Goal: Task Accomplishment & Management: Use online tool/utility

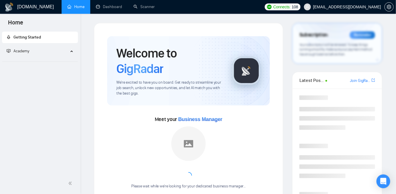
click at [75, 9] on link "Home" at bounding box center [75, 6] width 17 height 5
click at [103, 5] on link "Dashboard" at bounding box center [109, 6] width 26 height 5
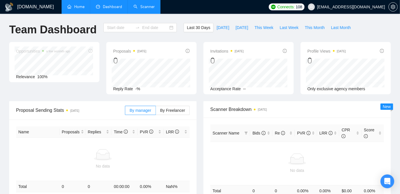
type input "[DATE]"
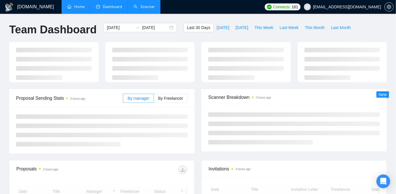
click at [146, 6] on link "Scanner" at bounding box center [144, 6] width 21 height 5
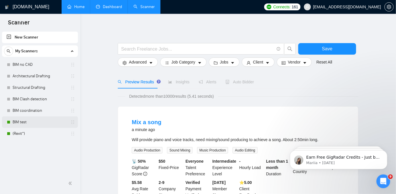
click at [17, 124] on link "BIM test" at bounding box center [40, 121] width 54 height 11
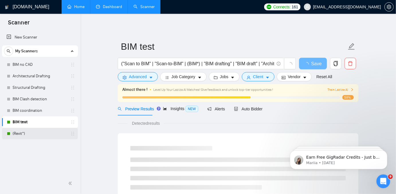
click at [17, 131] on link "(Revit*)" at bounding box center [40, 133] width 54 height 11
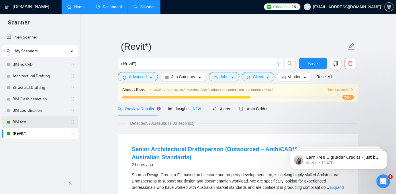
click at [17, 124] on link "BIM test" at bounding box center [40, 121] width 54 height 11
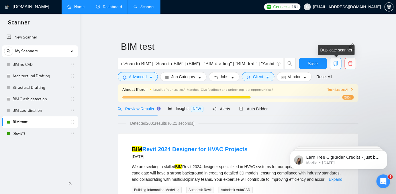
click at [337, 64] on icon "copy" at bounding box center [336, 63] width 5 height 5
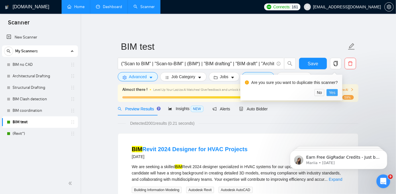
click at [333, 92] on span "Yes" at bounding box center [332, 92] width 7 height 6
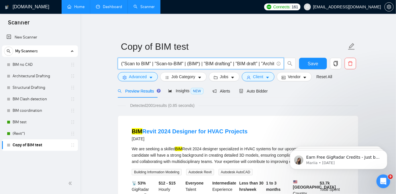
drag, startPoint x: 148, startPoint y: 61, endPoint x: 124, endPoint y: 59, distance: 23.3
click at [124, 59] on span "("Scan to BIM" | "Scan-to-BIM" | (BIM*) | "BIM drafting" | "BIM draft" | "Archi…" at bounding box center [201, 63] width 166 height 11
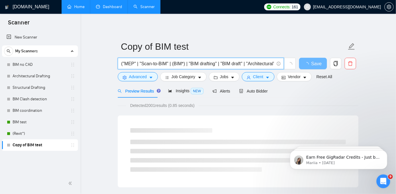
drag, startPoint x: 166, startPoint y: 65, endPoint x: 141, endPoint y: 67, distance: 24.5
click at [141, 67] on span "("MEP" | "Scan-to-BIM" | (BIM*) | "BIM drafting" | "BIM draft" | "Architectural…" at bounding box center [201, 63] width 166 height 11
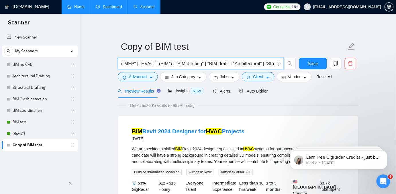
scroll to position [0, 15]
drag, startPoint x: 155, startPoint y: 65, endPoint x: 273, endPoint y: 62, distance: 117.4
click at [273, 62] on input "("MEP" | "HVAC" | (BIM*) | "BIM drafting" | "BIM draft" | "Architectural" | "St…" at bounding box center [197, 63] width 153 height 7
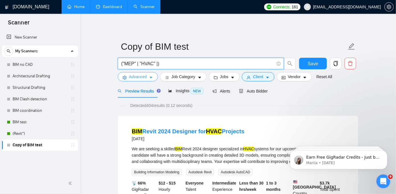
type input "("MEP" | "HVAC" |)"
click at [142, 79] on span "Advanced" at bounding box center [138, 76] width 18 height 6
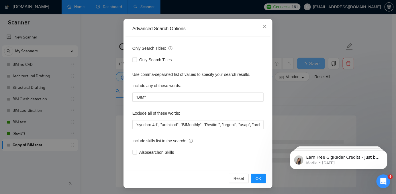
scroll to position [45, 0]
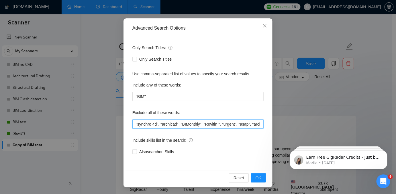
click at [152, 122] on input ""synchro 4d", "archicad", "BIMonthly", "Revitin ", "urgent", "asap", "architect…" at bounding box center [198, 123] width 131 height 9
click at [180, 122] on input ""synchro 4d", "archicad", "BIMonthly", "Revitin ", "urgent", "asap", "architect…" at bounding box center [198, 123] width 131 height 9
click at [171, 124] on input ""synchro 4d", "archicad", "BIMonthly", "Revitin ", "urgent", "asap", "architect…" at bounding box center [198, 123] width 131 height 9
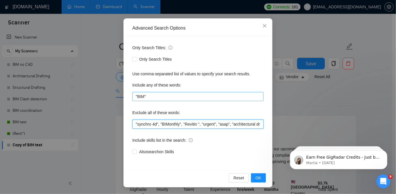
type input ""synchro 4d", "BIMonthly", "Revitin ", "urgent", "asap", "architectural draftin…"
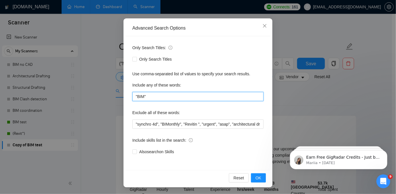
click at [146, 97] on input ""BIM"" at bounding box center [198, 96] width 131 height 9
click at [143, 97] on input ""BIM"" at bounding box center [198, 96] width 131 height 9
click at [138, 98] on input ""BIM"" at bounding box center [198, 96] width 131 height 9
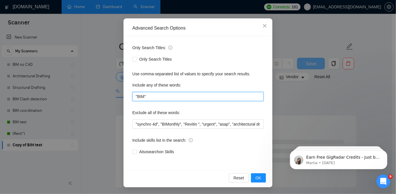
click at [138, 98] on input ""BIM"" at bounding box center [198, 96] width 131 height 9
click at [235, 97] on input ""electrical" | "mechanical" | "plumbing" | "MEP" | "HVAC"" at bounding box center [198, 96] width 131 height 9
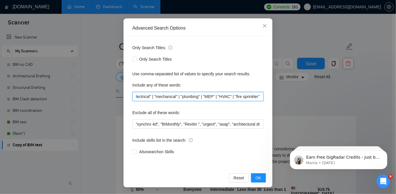
scroll to position [0, 5]
type input ""electrical" | "mechanical" | "plumbing" | "MEP" | "HVAC" | "fire sprinkler" |"
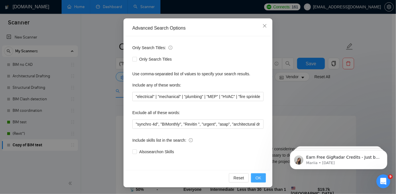
click at [257, 178] on span "OK" at bounding box center [259, 177] width 6 height 6
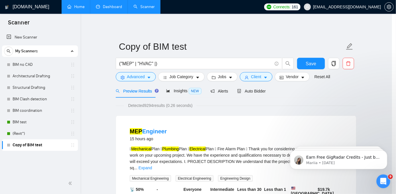
scroll to position [16, 0]
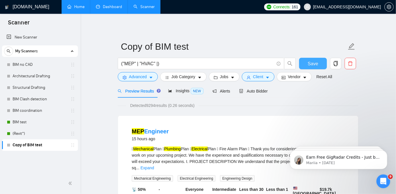
click at [307, 63] on button "Save" at bounding box center [313, 63] width 28 height 11
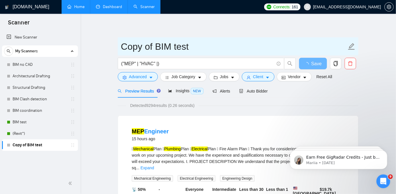
click at [174, 47] on input "Copy of BIM test" at bounding box center [234, 46] width 226 height 14
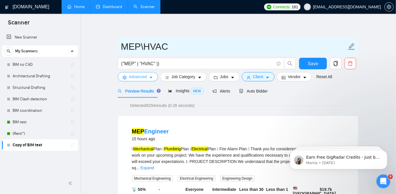
type input "MEP\HVAC"
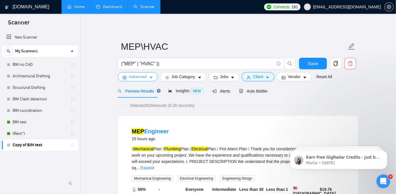
click at [135, 75] on span "Advanced" at bounding box center [138, 76] width 18 height 6
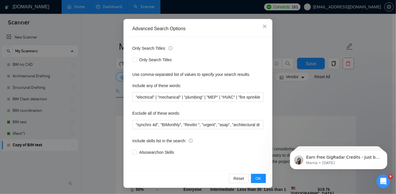
scroll to position [45, 0]
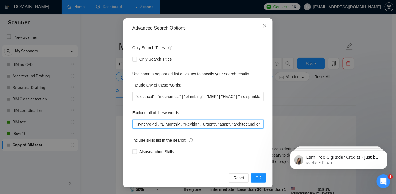
click at [160, 125] on input ""synchro 4d", "BIMonthly", "Revitin ", "urgent", "asap", "architectural draftin…" at bounding box center [198, 123] width 131 height 9
type input ""synchro 4d", "BIMonthly", "Revitin ", "architectural drafting", render*", logo…"
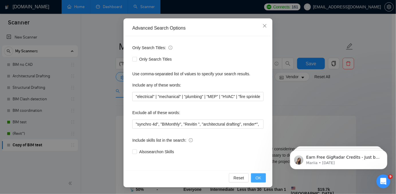
click at [259, 177] on span "OK" at bounding box center [259, 177] width 6 height 6
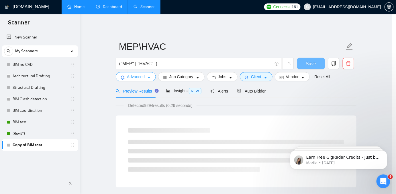
scroll to position [0, 0]
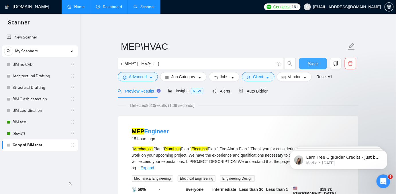
click at [314, 63] on span "Save" at bounding box center [313, 63] width 10 height 7
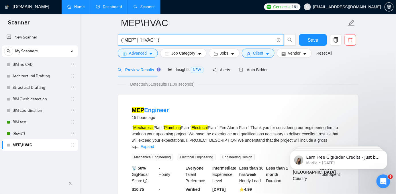
click at [155, 39] on input "("MEP" | "HVAC" |)" at bounding box center [197, 39] width 153 height 7
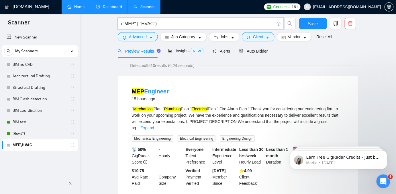
scroll to position [0, 0]
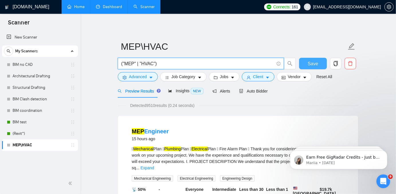
type input "("MEP" | "HVAC")"
click at [305, 64] on button "Save" at bounding box center [313, 63] width 28 height 11
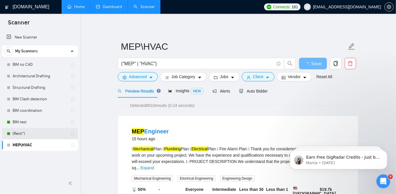
click at [39, 131] on link "(Revit*)" at bounding box center [40, 133] width 54 height 11
click at [45, 133] on link "(Revit*)" at bounding box center [40, 133] width 54 height 11
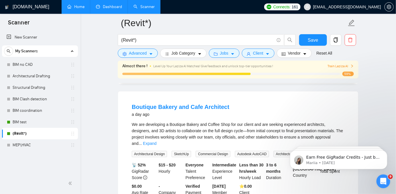
scroll to position [834, 0]
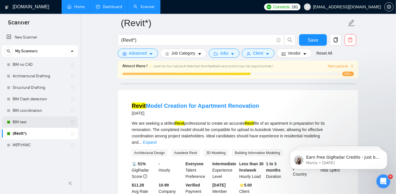
click at [23, 123] on link "BIM test" at bounding box center [40, 121] width 54 height 11
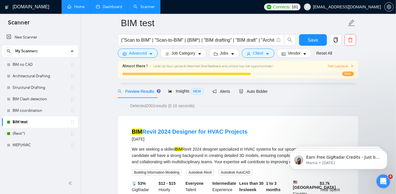
scroll to position [26, 0]
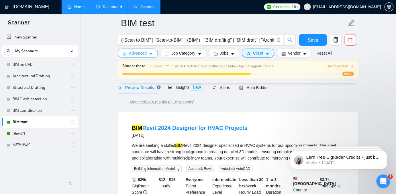
click at [132, 54] on span "Advanced" at bounding box center [138, 53] width 18 height 6
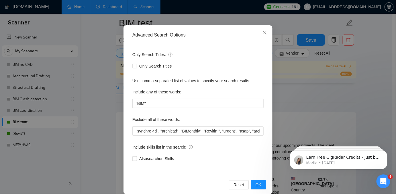
scroll to position [45, 0]
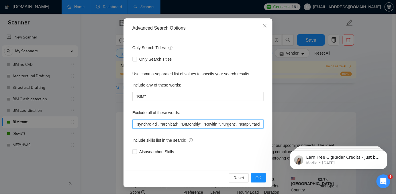
click at [167, 121] on input ""synchro 4d", "archicad", "BIMonthly", "Revitin ", "urgent", "asap", "architect…" at bounding box center [198, 123] width 131 height 9
click at [211, 120] on input ""synchro 4d", "archicad", "BIMonthly", "Revitin ", "urgent", "asap", "architect…" at bounding box center [198, 123] width 131 height 9
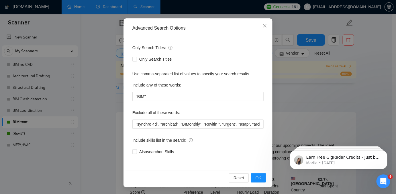
click at [225, 118] on div "Exclude all of these words:" at bounding box center [198, 113] width 131 height 11
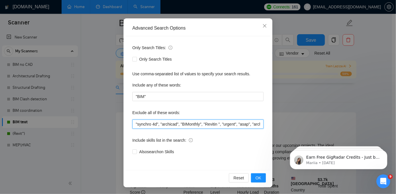
click at [231, 120] on input ""synchro 4d", "archicad", "BIMonthly", "Revitin ", "urgent", "asap", "architect…" at bounding box center [198, 123] width 131 height 9
click at [251, 123] on input ""synchro 4d", "archicad", "BIMonthly", "Revitin ", "urgent", "asap", "architect…" at bounding box center [198, 123] width 131 height 9
click at [249, 124] on input ""synchro 4d", "archicad", "BIMonthly", "Revitin ", "urgent", "asap", "architect…" at bounding box center [198, 123] width 131 height 9
drag, startPoint x: 248, startPoint y: 125, endPoint x: 219, endPoint y: 129, distance: 29.3
click at [219, 129] on div "Only Search Titles: Only Search Titles Use comma-separated list of values to sp…" at bounding box center [198, 103] width 145 height 134
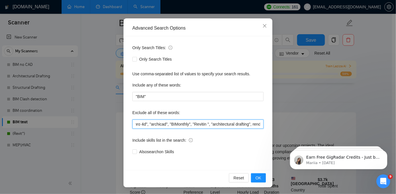
scroll to position [0, 29]
drag, startPoint x: 220, startPoint y: 124, endPoint x: 231, endPoint y: 120, distance: 11.1
click at [231, 120] on input ""synchro 4d", "archicad", "BIMonthly", "Revitin ", "architectural drafting", re…" at bounding box center [198, 123] width 131 height 9
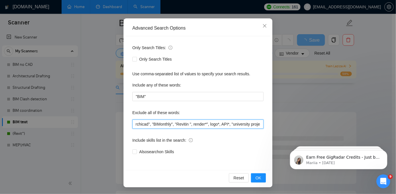
click at [229, 124] on input ""synchro 4d", "archicad", "BIMonthly", "Revitin ", render*", logo*, API*, "univ…" at bounding box center [198, 123] width 131 height 9
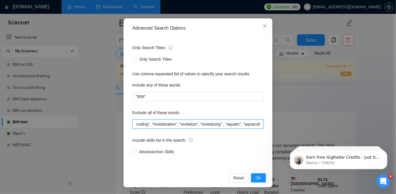
scroll to position [0, 272]
type input ""synchro 4d", "archicad", "BIMonthly", "Revitin ", render*", logo*, API*, "univ…"
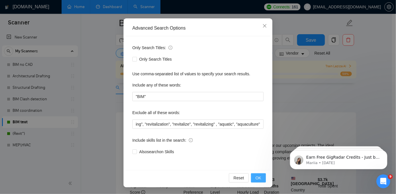
scroll to position [0, 0]
click at [253, 178] on button "OK" at bounding box center [258, 177] width 15 height 9
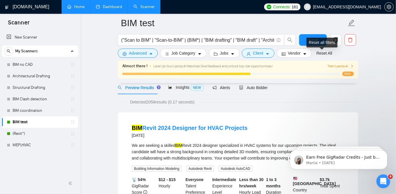
click at [314, 42] on div "Reset all filters" at bounding box center [322, 43] width 31 height 10
drag, startPoint x: 308, startPoint y: 37, endPoint x: 281, endPoint y: 55, distance: 33.2
click at [309, 37] on button "Save" at bounding box center [313, 39] width 28 height 11
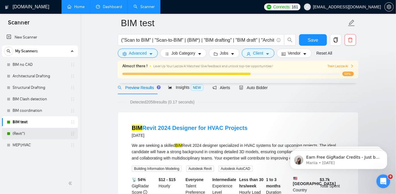
click at [41, 133] on link "(Revit*)" at bounding box center [40, 133] width 54 height 11
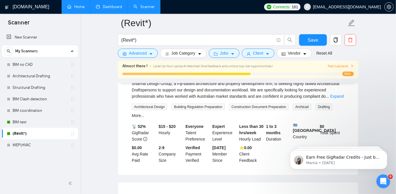
scroll to position [52, 0]
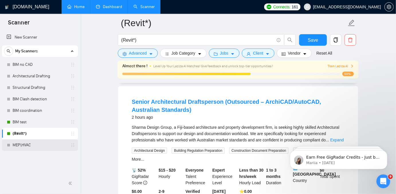
click at [31, 143] on link "MEP\HVAC" at bounding box center [40, 144] width 54 height 11
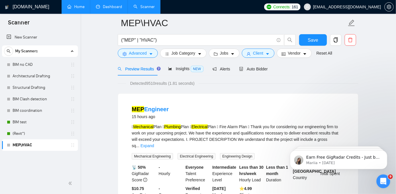
scroll to position [26, 0]
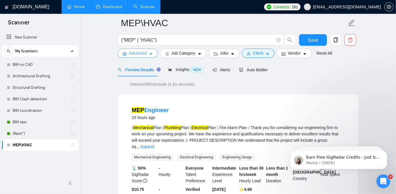
click at [133, 51] on span "Advanced" at bounding box center [138, 53] width 18 height 6
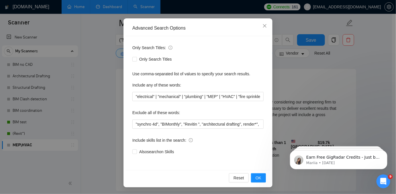
scroll to position [52, 0]
click at [224, 96] on input ""electrical" | "mechanical" | "plumbing" | "MEP" | "HVAC" | "fire sprinkler" |" at bounding box center [198, 96] width 131 height 9
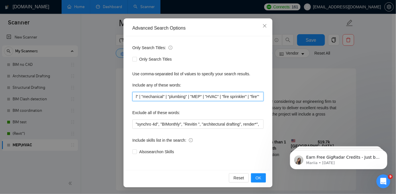
scroll to position [0, 17]
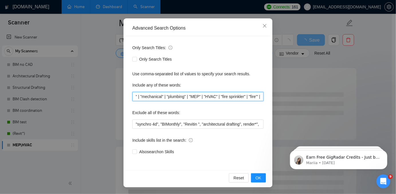
drag, startPoint x: 246, startPoint y: 95, endPoint x: 219, endPoint y: 95, distance: 26.7
click at [219, 95] on input ""electrical" | "mechanical" | "plumbing" | "MEP" | "HVAC" | "fire sprinkler" | …" at bounding box center [198, 96] width 131 height 9
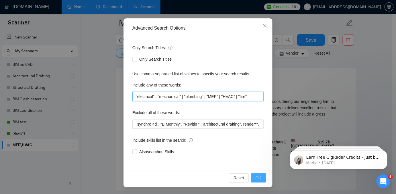
type input ""electrical" | "mechanical" | "plumbing" | "MEP" | "HVAC" | "fire""
click at [260, 177] on button "OK" at bounding box center [258, 177] width 15 height 9
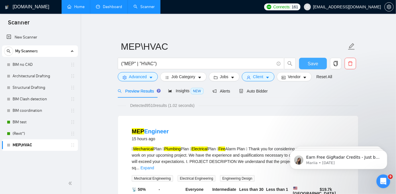
click at [308, 63] on button "Save" at bounding box center [313, 63] width 28 height 11
click at [137, 80] on button "Advanced" at bounding box center [138, 76] width 40 height 9
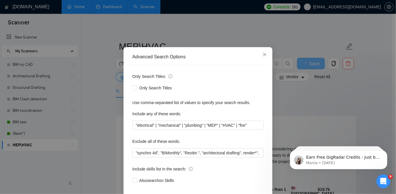
scroll to position [45, 0]
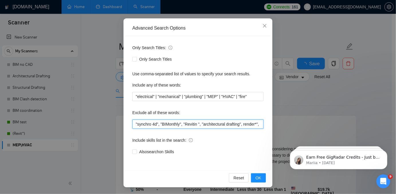
click at [168, 120] on input ""synchro 4d", "BIMonthly", "Revitin ", "architectural drafting", render*", logo…" at bounding box center [198, 123] width 131 height 9
click at [139, 123] on input ""synchro 4d", "BIMonthly", "Revitin ", "architectural drafting", render*", logo…" at bounding box center [198, 123] width 131 height 9
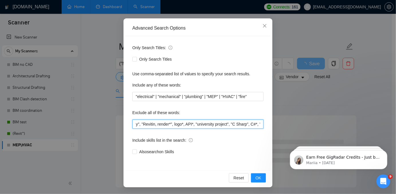
scroll to position [0, 33]
click at [164, 128] on input ""synchro 4d", "BIMonthly", "Revitin, render*", logo*, API*, "university project…" at bounding box center [198, 123] width 131 height 9
click at [161, 126] on input ""synchro 4d", "BIMonthly", "Revitin, render*", logo*, API*, "university project…" at bounding box center [198, 123] width 131 height 9
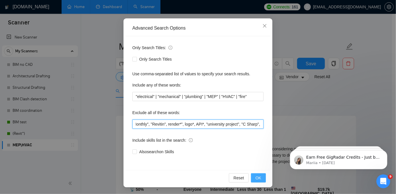
type input ""synchro 4d", "BIMonthly", "Revitin", render*", logo*, API*, "university projec…"
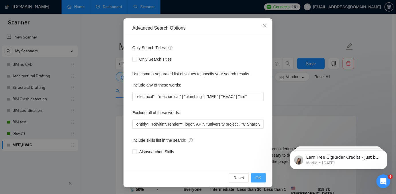
click at [257, 177] on span "OK" at bounding box center [259, 177] width 6 height 6
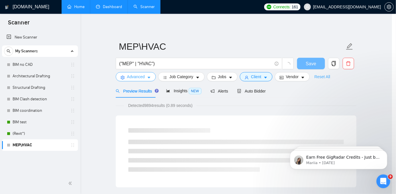
scroll to position [0, 0]
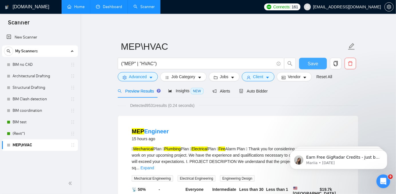
click at [312, 63] on span "Save" at bounding box center [313, 63] width 10 height 7
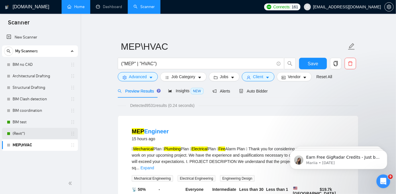
click at [30, 129] on link "(Revit*)" at bounding box center [40, 133] width 54 height 11
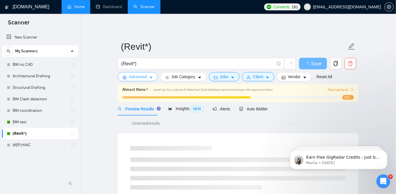
click at [133, 79] on span "Advanced" at bounding box center [138, 76] width 18 height 6
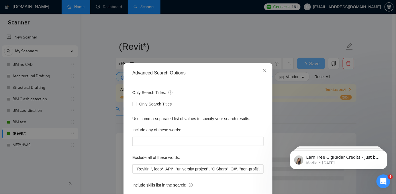
scroll to position [45, 0]
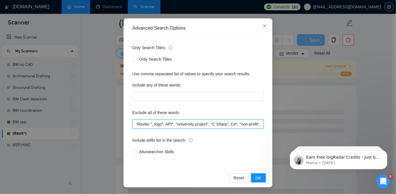
click at [187, 125] on input ""Revitin ", logo*, API*, "university project", "C Sharp", C#*, "non-profit", sa…" at bounding box center [198, 123] width 131 height 9
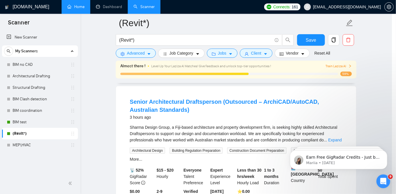
scroll to position [16, 0]
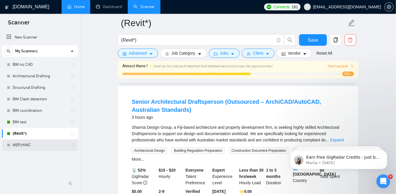
click at [36, 145] on link "MEP\HVAC" at bounding box center [40, 144] width 54 height 11
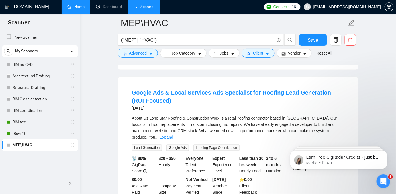
scroll to position [938, 0]
click at [173, 134] on link "Expand" at bounding box center [166, 136] width 13 height 5
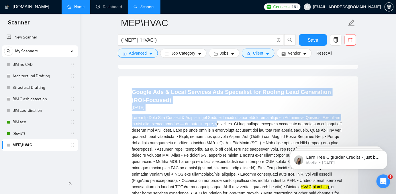
drag, startPoint x: 125, startPoint y: 89, endPoint x: 335, endPoint y: 178, distance: 227.9
click at [214, 117] on li "Google Ads & Local Services Ads Specialist for Roofing Lead Generation (ROI-Foc…" at bounding box center [238, 179] width 227 height 192
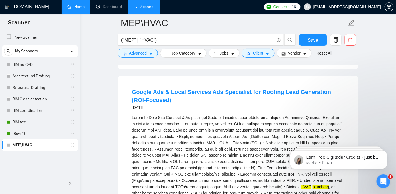
click at [340, 180] on div "HVAC , plumbing , or other home services experience. • SEO foundation for long-…" at bounding box center [238, 164] width 213 height 101
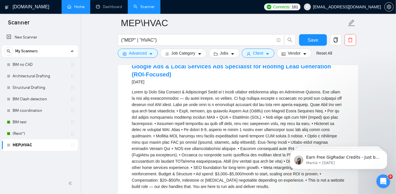
scroll to position [965, 0]
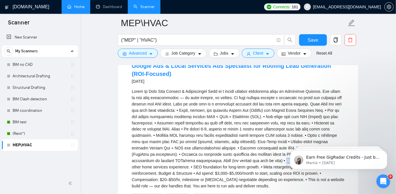
drag, startPoint x: 242, startPoint y: 153, endPoint x: 270, endPoint y: 153, distance: 28.1
click at [254, 153] on div "HVAC , plumbing , or other home services experience. • SEO foundation for long-…" at bounding box center [238, 138] width 213 height 101
click at [270, 153] on div "HVAC , plumbing , or other home services experience. • SEO foundation for long-…" at bounding box center [238, 138] width 213 height 101
drag, startPoint x: 289, startPoint y: 223, endPoint x: 232, endPoint y: 147, distance: 94.6
click at [281, 147] on html "Earn Free GigRadar Credits - Just by Sharing Your Story! 💬 Want more credits fo…" at bounding box center [338, 158] width 115 height 40
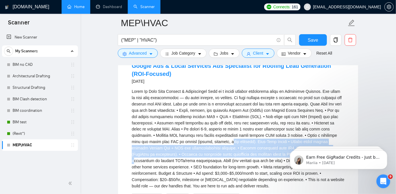
drag, startPoint x: 202, startPoint y: 139, endPoint x: 279, endPoint y: 149, distance: 77.8
click at [279, 149] on div "HVAC , plumbing , or other home services experience. • SEO foundation for long-…" at bounding box center [238, 138] width 213 height 101
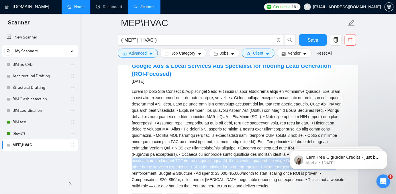
drag, startPoint x: 256, startPoint y: 155, endPoint x: 229, endPoint y: 150, distance: 27.1
click at [237, 153] on div "HVAC , plumbing , or other home services experience. • SEO foundation for long-…" at bounding box center [238, 138] width 213 height 101
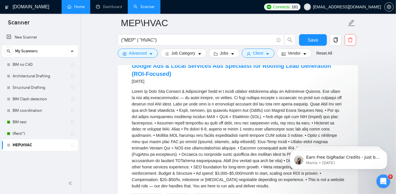
click at [229, 148] on div "HVAC , plumbing , or other home services experience. • SEO foundation for long-…" at bounding box center [238, 138] width 213 height 101
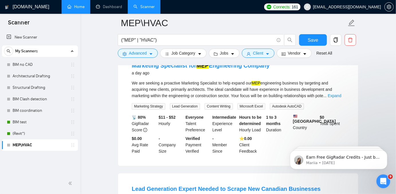
scroll to position [339, 0]
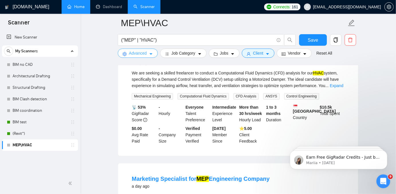
click at [129, 57] on button "Advanced" at bounding box center [138, 52] width 40 height 9
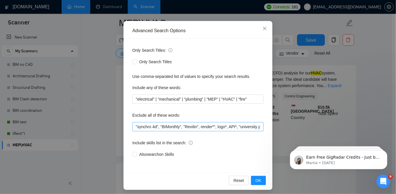
scroll to position [45, 0]
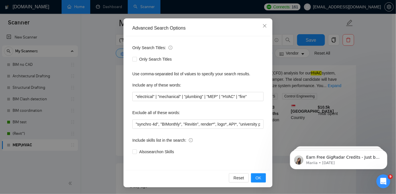
click at [153, 117] on div "Exclude all of these words:" at bounding box center [198, 113] width 131 height 11
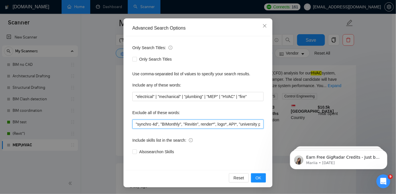
click at [155, 123] on input ""synchro 4d", "BIMonthly", "Revitin", render*", logo*, API*, "university projec…" at bounding box center [198, 123] width 131 height 9
click at [159, 124] on input ""synchro 4d", "BIMonthly", "Revitin", render*", logo*, API*, "university projec…" at bounding box center [198, 123] width 131 height 9
type input ""synchro 4d", "ads", "BIMonthly", "Revitin", render*", logo*, API*, "university…"
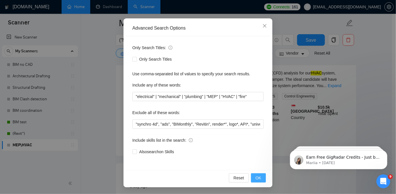
drag, startPoint x: 255, startPoint y: 176, endPoint x: 307, endPoint y: 61, distance: 126.4
click at [256, 176] on span "OK" at bounding box center [259, 177] width 6 height 6
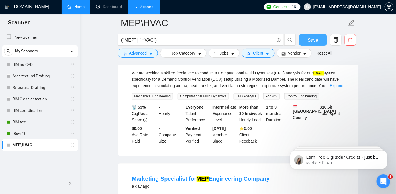
click at [313, 40] on span "Save" at bounding box center [313, 39] width 10 height 7
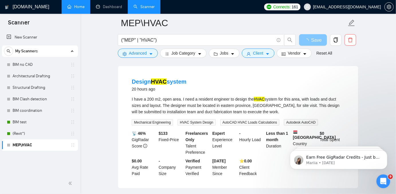
scroll to position [287, 0]
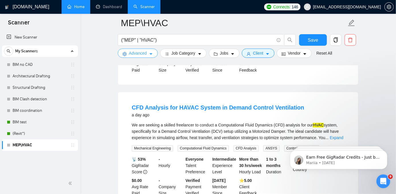
click at [149, 56] on icon "caret-down" at bounding box center [151, 54] width 4 height 4
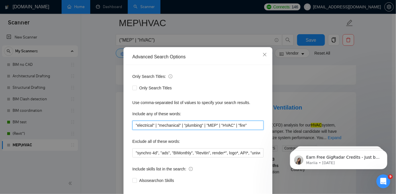
click at [204, 130] on input ""electrical" | "mechanical" | "plumbing" | "MEP" | "HVAC" | "fire"" at bounding box center [198, 124] width 131 height 9
click at [313, 78] on div "Advanced Search Options Only Search Titles: Only Search Titles Use comma-separa…" at bounding box center [198, 97] width 396 height 194
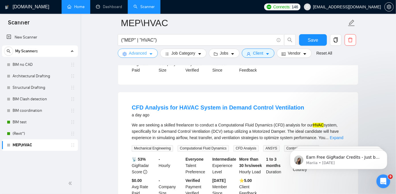
click at [124, 56] on button "Advanced" at bounding box center [138, 52] width 40 height 9
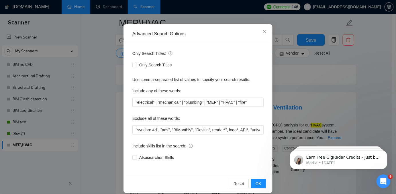
scroll to position [45, 0]
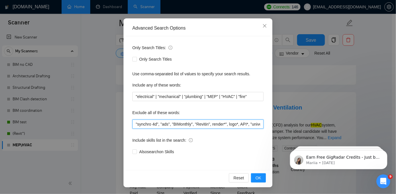
click at [246, 126] on input ""synchro 4d", "ads", "BIMonthly", "Revitin", render*", logo*, API*, "university…" at bounding box center [198, 123] width 131 height 9
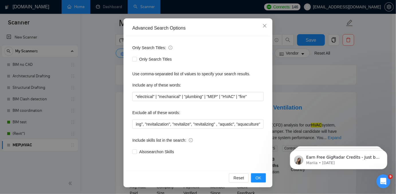
click at [346, 112] on div "Advanced Search Options Only Search Titles: Only Search Titles Use comma-separa…" at bounding box center [198, 97] width 396 height 194
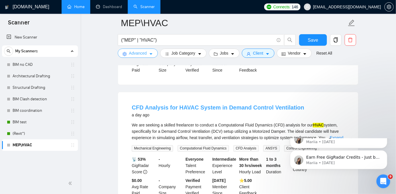
scroll to position [339, 0]
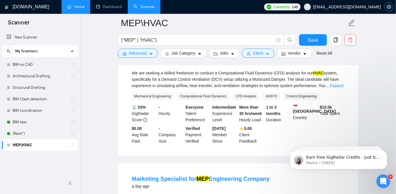
drag, startPoint x: 389, startPoint y: 2, endPoint x: 389, endPoint y: 9, distance: 6.6
click at [390, 3] on div at bounding box center [389, 7] width 9 height 14
click at [389, 9] on icon "setting" at bounding box center [389, 7] width 4 height 5
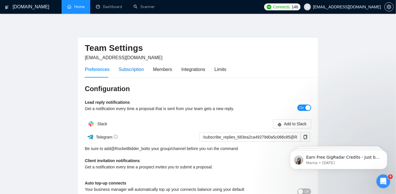
click at [123, 70] on div "Subscription" at bounding box center [131, 69] width 25 height 7
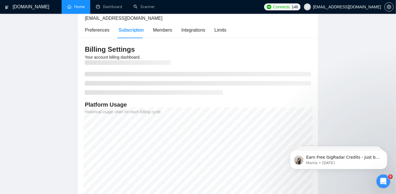
scroll to position [52, 0]
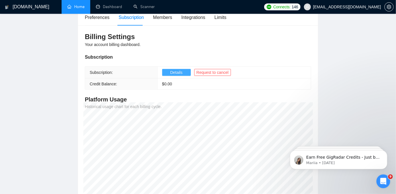
click at [180, 73] on span "Details" at bounding box center [176, 72] width 12 height 6
